Goal: Navigation & Orientation: Understand site structure

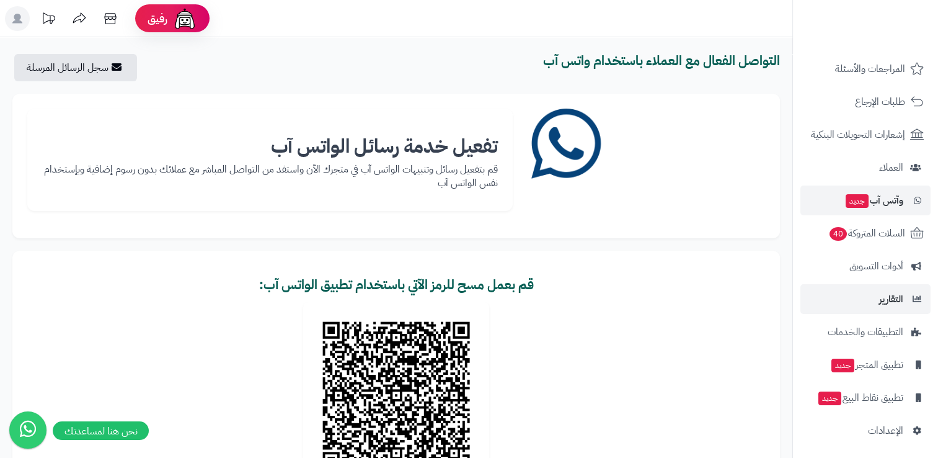
scroll to position [109, 0]
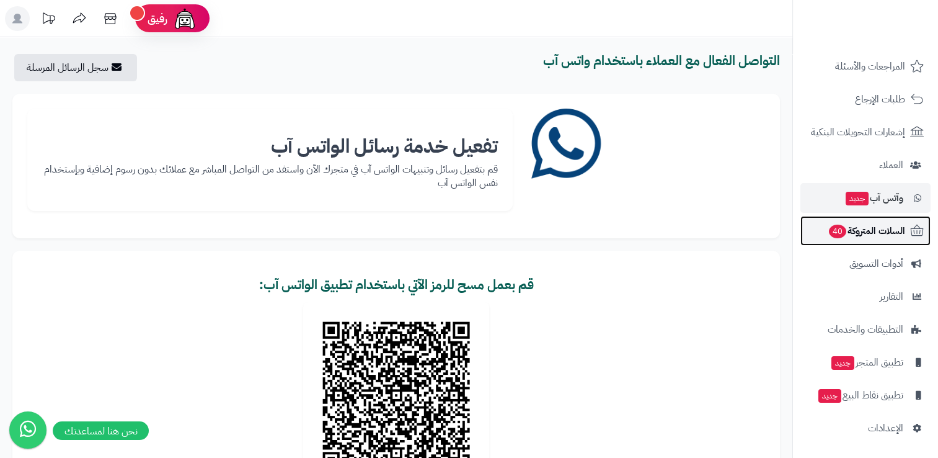
click at [853, 231] on span "السلات المتروكة 40" at bounding box center [867, 230] width 78 height 17
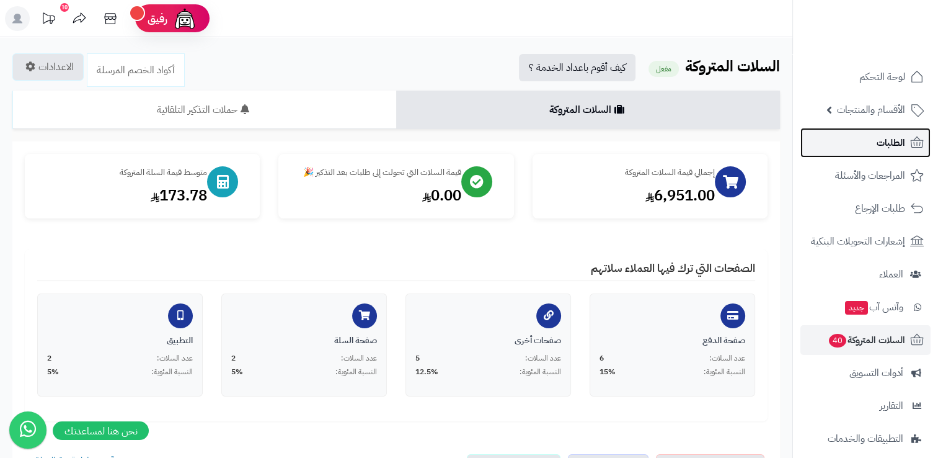
click at [882, 147] on span "الطلبات" at bounding box center [891, 142] width 29 height 17
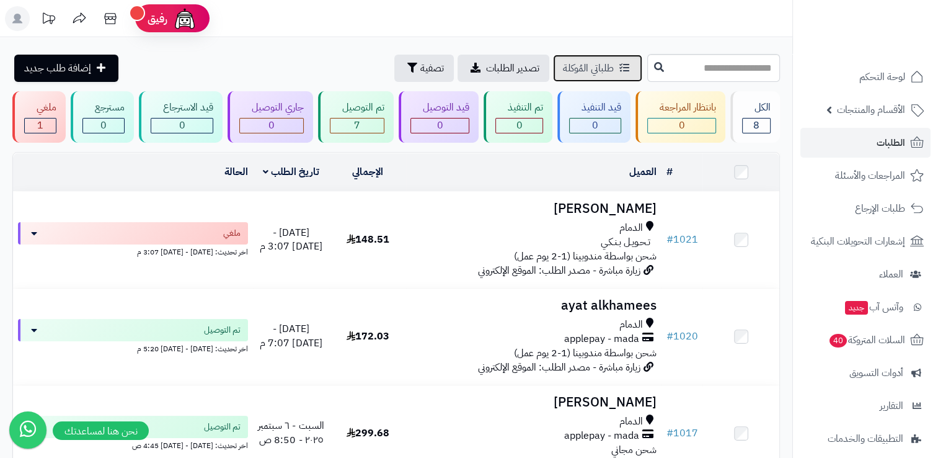
click at [563, 69] on span "طلباتي المُوكلة" at bounding box center [588, 68] width 51 height 15
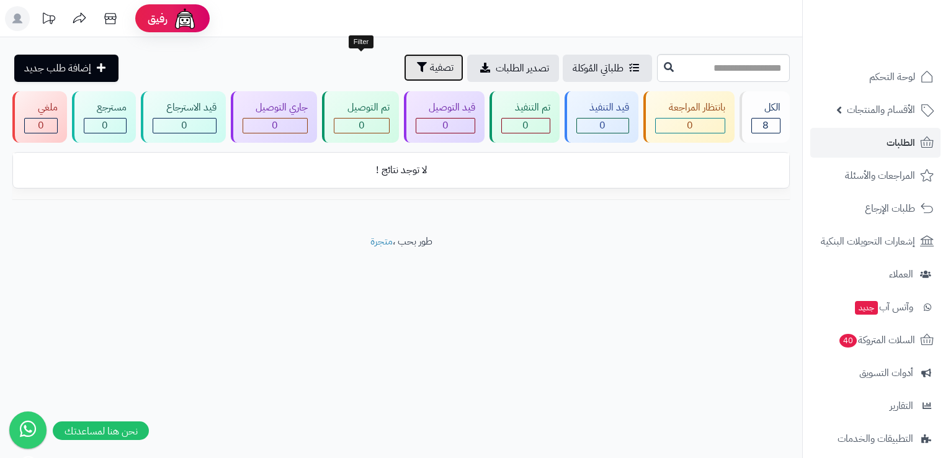
click at [430, 68] on span "تصفية" at bounding box center [442, 67] width 24 height 15
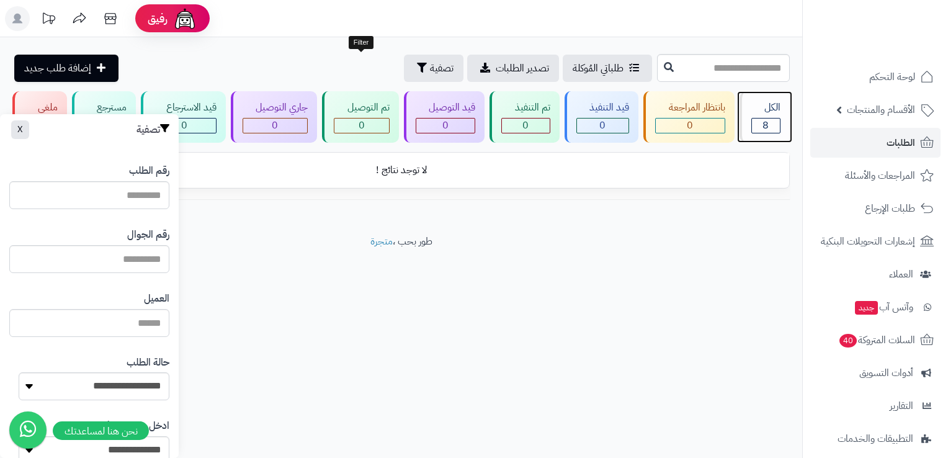
click at [771, 102] on div "الكل" at bounding box center [766, 107] width 30 height 14
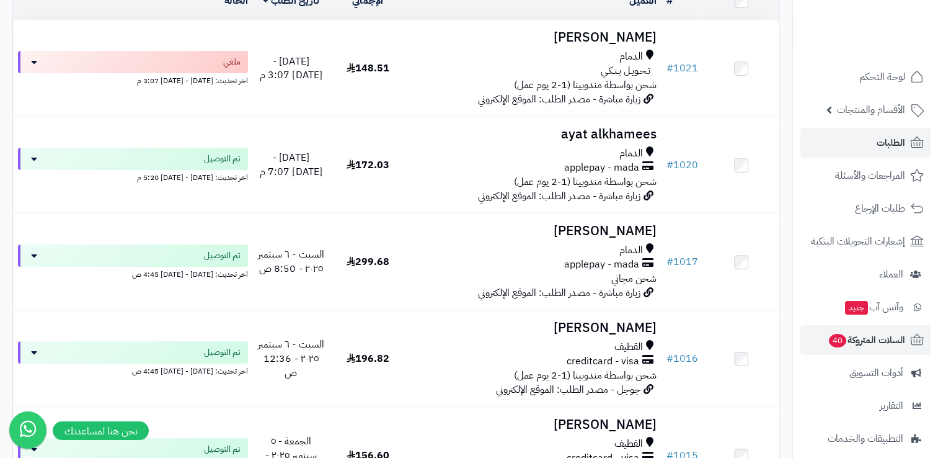
scroll to position [186, 0]
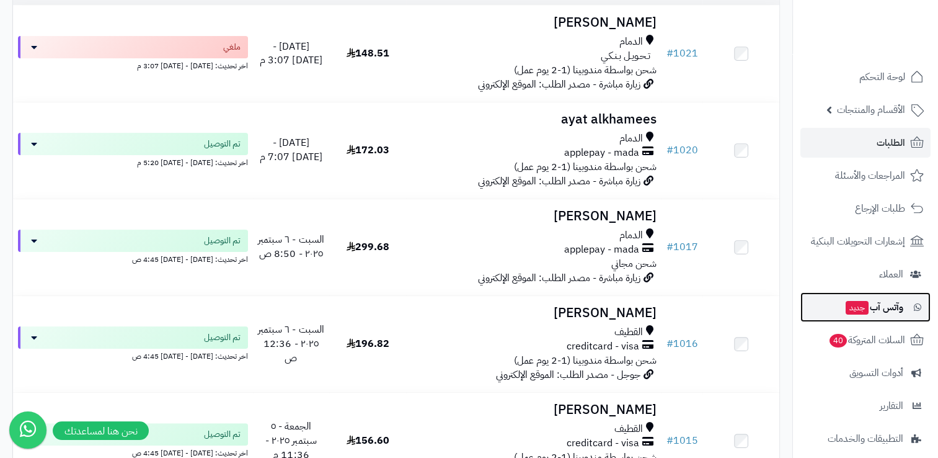
click at [873, 309] on span "وآتس آب جديد" at bounding box center [874, 306] width 59 height 17
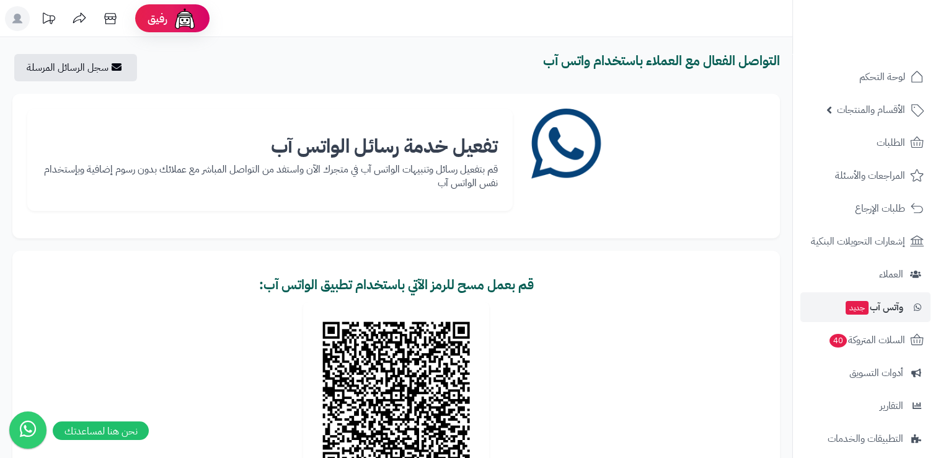
click at [553, 151] on img at bounding box center [569, 146] width 74 height 74
click at [282, 150] on b "تفعيل خدمة رسائل الواتس آب" at bounding box center [384, 145] width 227 height 29
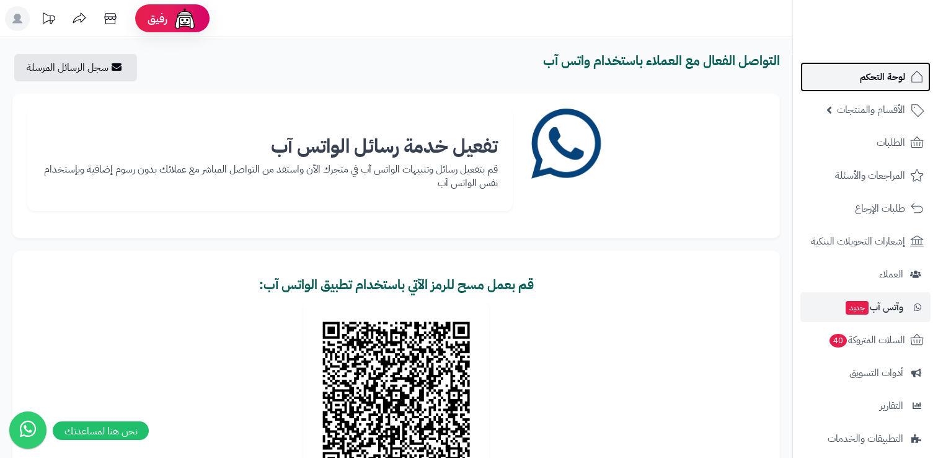
click at [872, 79] on span "لوحة التحكم" at bounding box center [882, 76] width 45 height 17
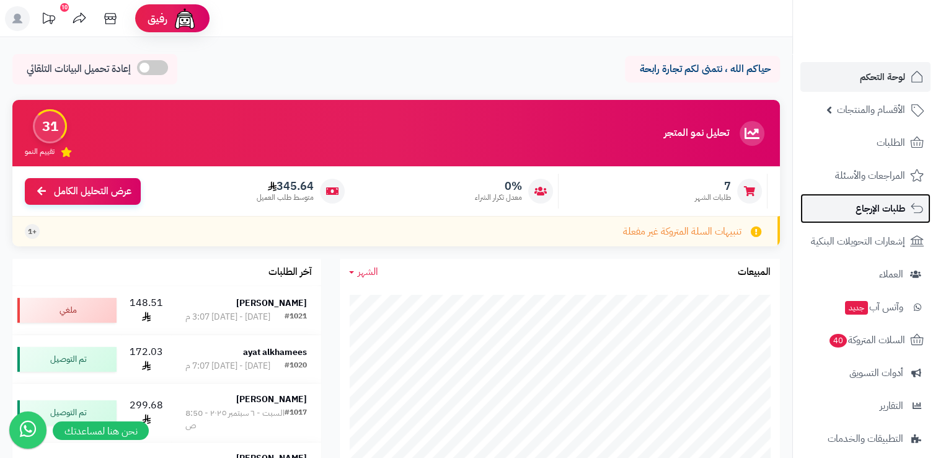
click at [853, 213] on link "طلبات الإرجاع" at bounding box center [866, 209] width 130 height 30
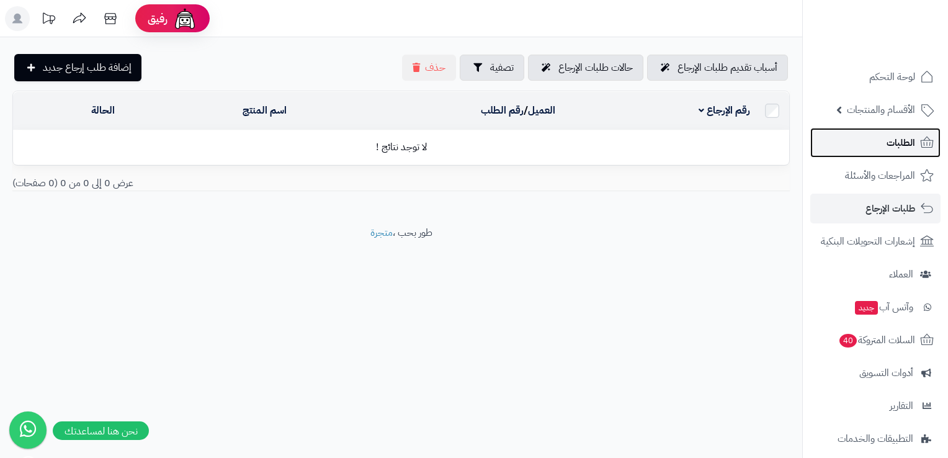
click at [850, 146] on link "الطلبات" at bounding box center [875, 143] width 130 height 30
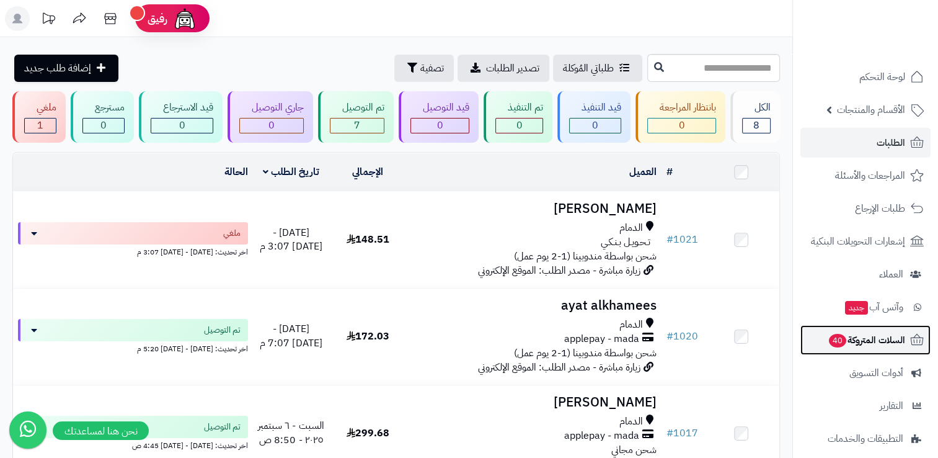
click at [831, 341] on span "40" at bounding box center [837, 341] width 17 height 14
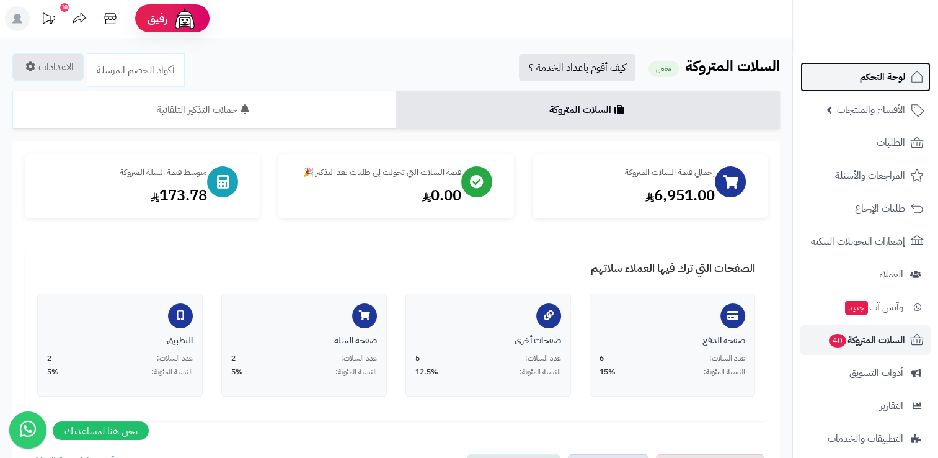
click at [883, 73] on span "لوحة التحكم" at bounding box center [882, 76] width 45 height 17
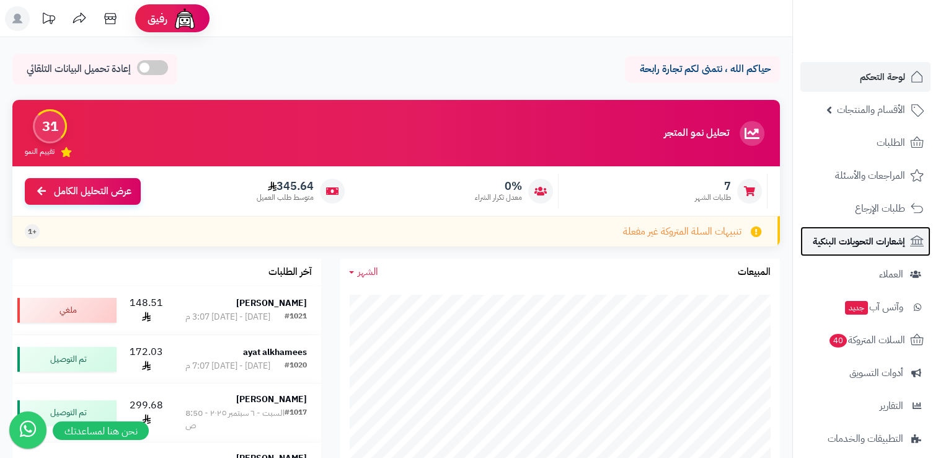
click at [890, 237] on span "إشعارات التحويلات البنكية" at bounding box center [859, 241] width 92 height 17
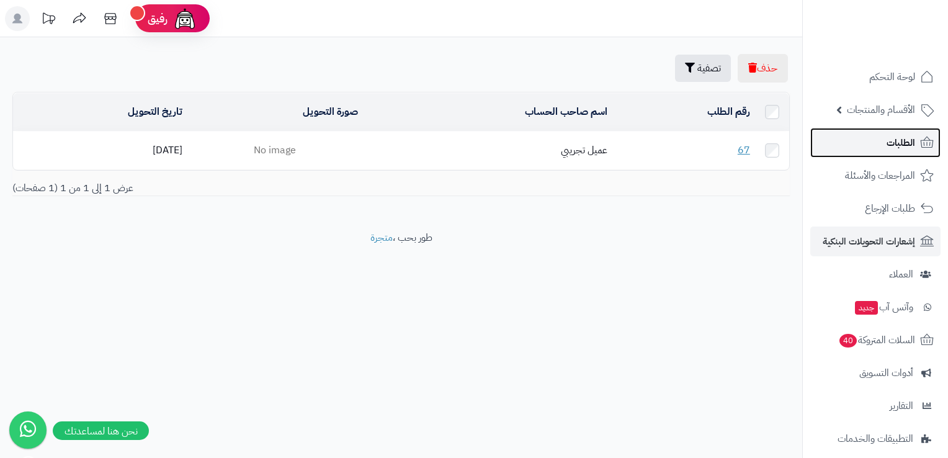
click at [885, 151] on link "الطلبات" at bounding box center [875, 143] width 130 height 30
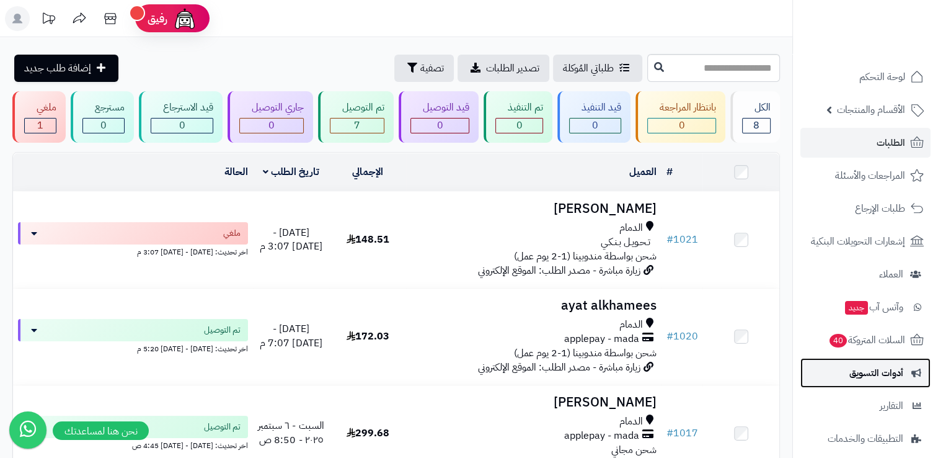
click at [851, 376] on span "أدوات التسويق" at bounding box center [877, 372] width 54 height 17
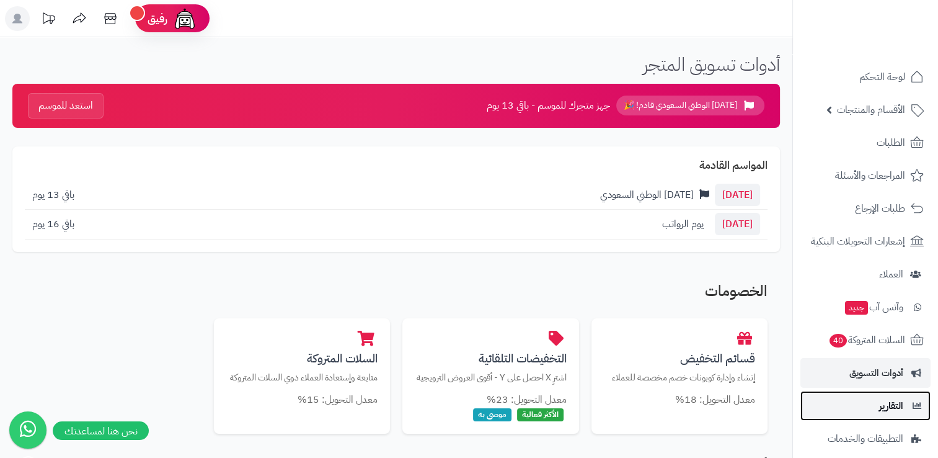
click at [892, 408] on span "التقارير" at bounding box center [891, 405] width 24 height 17
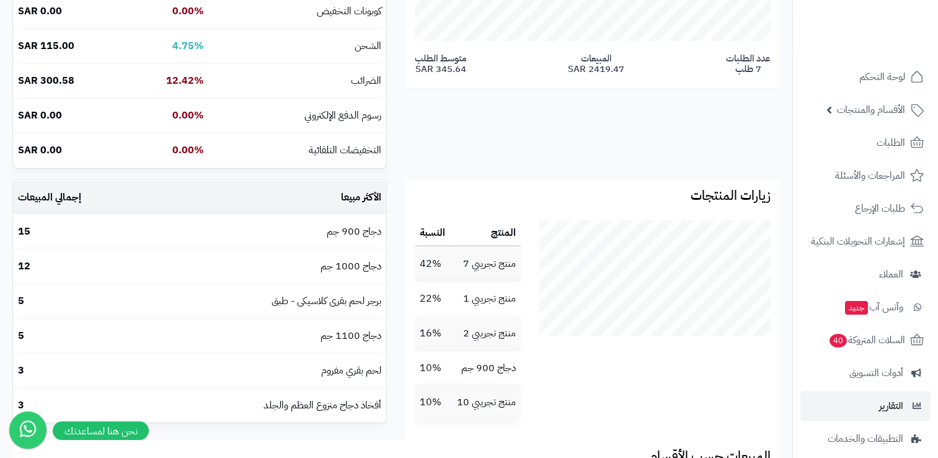
scroll to position [525, 0]
